Goal: Check status

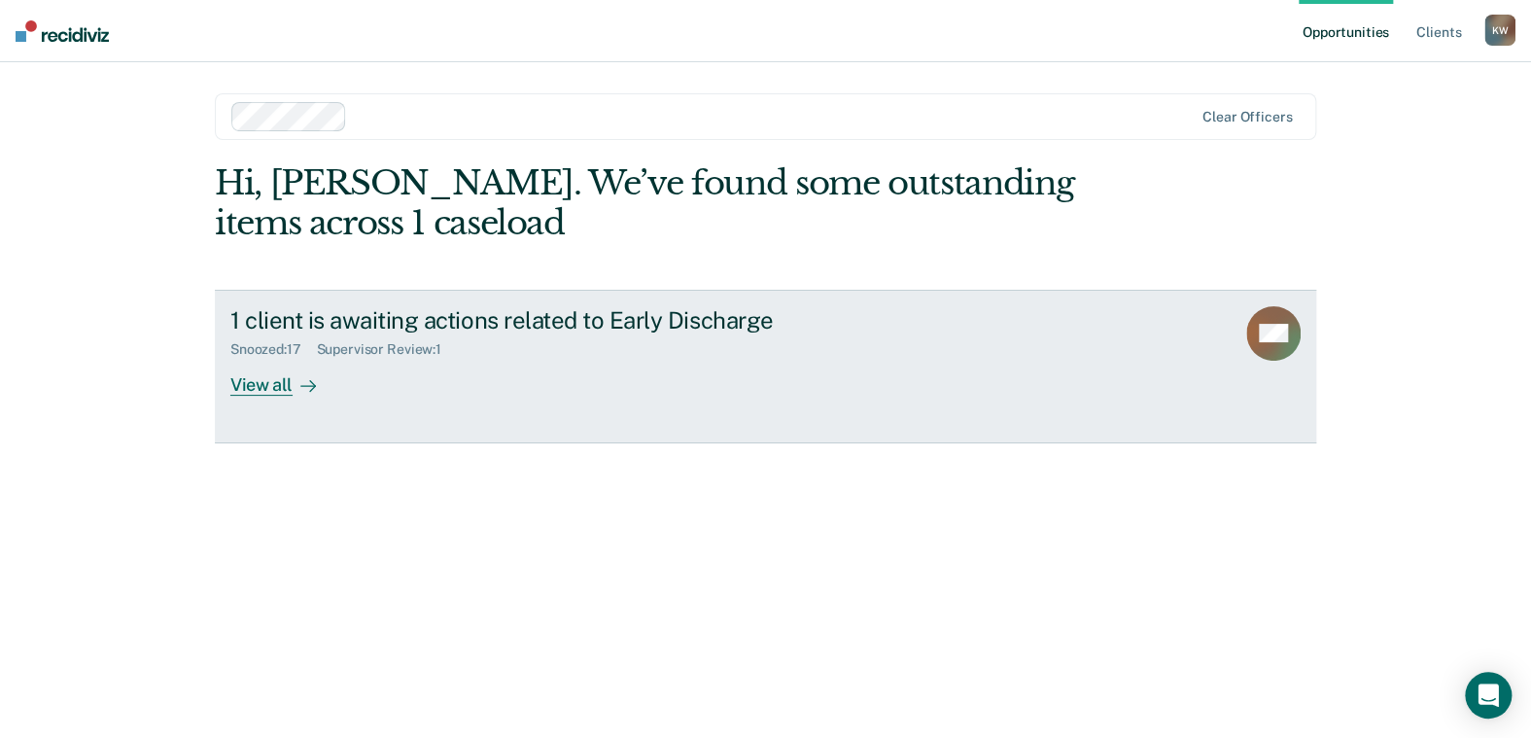
click at [373, 347] on div "Supervisor Review : 1" at bounding box center [387, 349] width 140 height 17
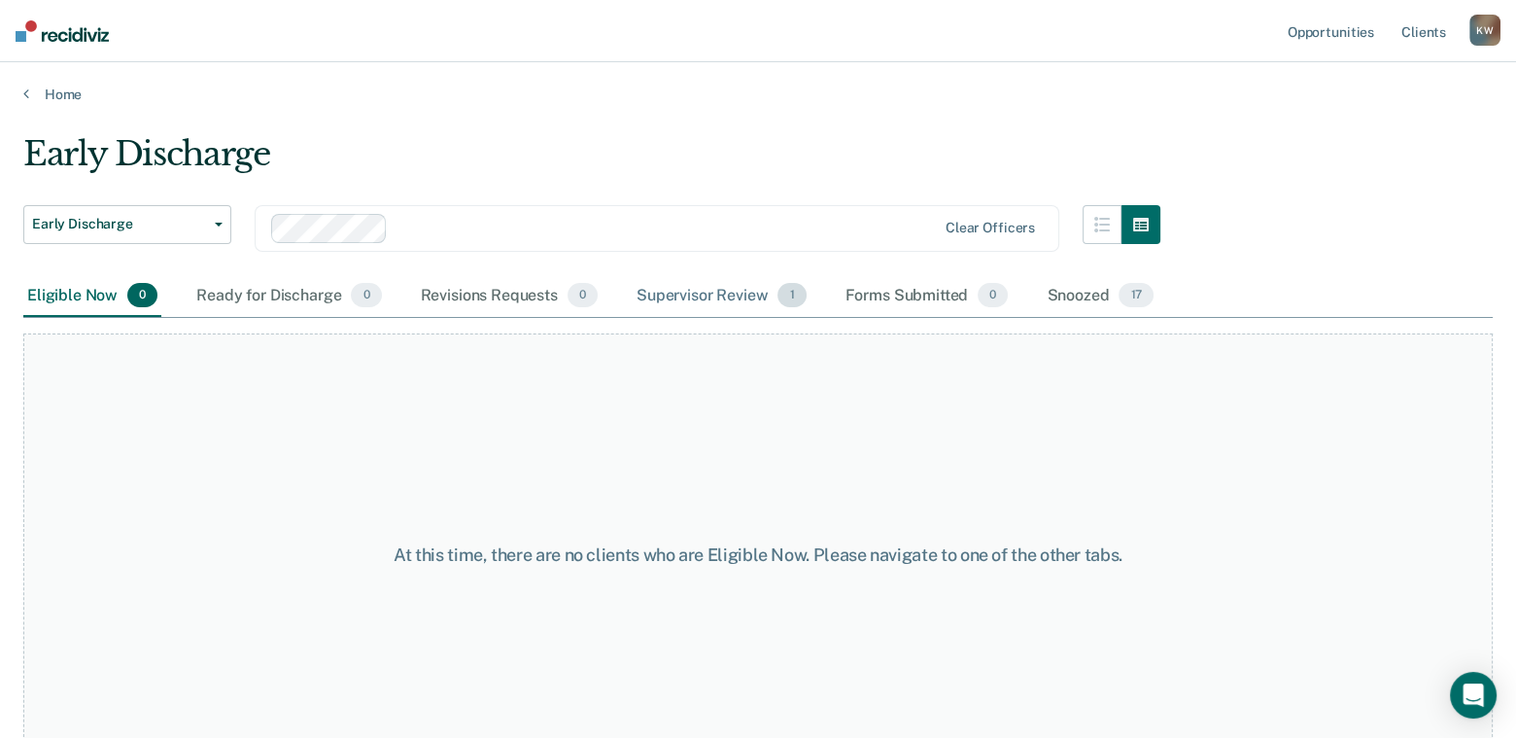
click at [715, 296] on div "Supervisor Review 1" at bounding box center [722, 296] width 178 height 43
